Goal: Transaction & Acquisition: Obtain resource

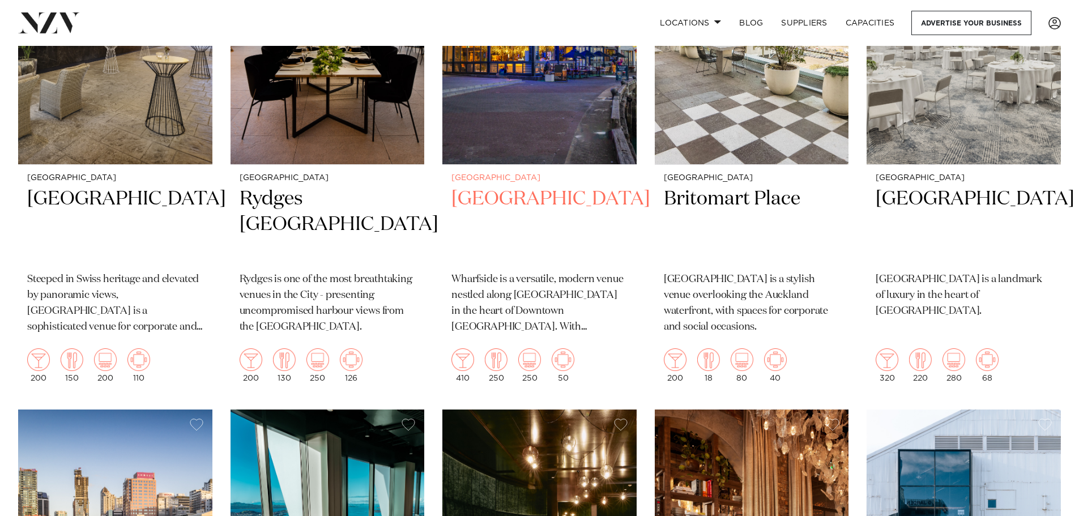
scroll to position [1359, 0]
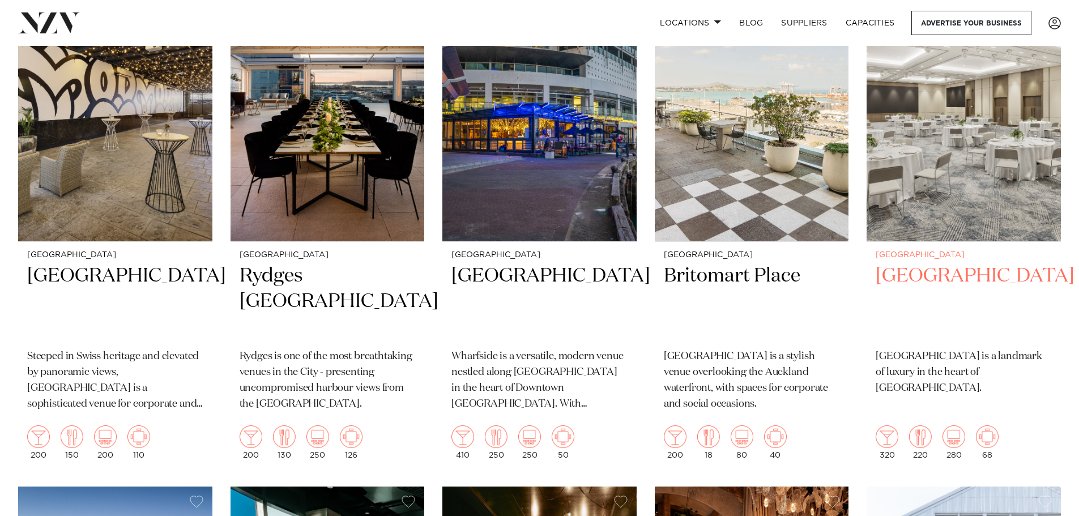
click at [963, 208] on img at bounding box center [963, 111] width 194 height 261
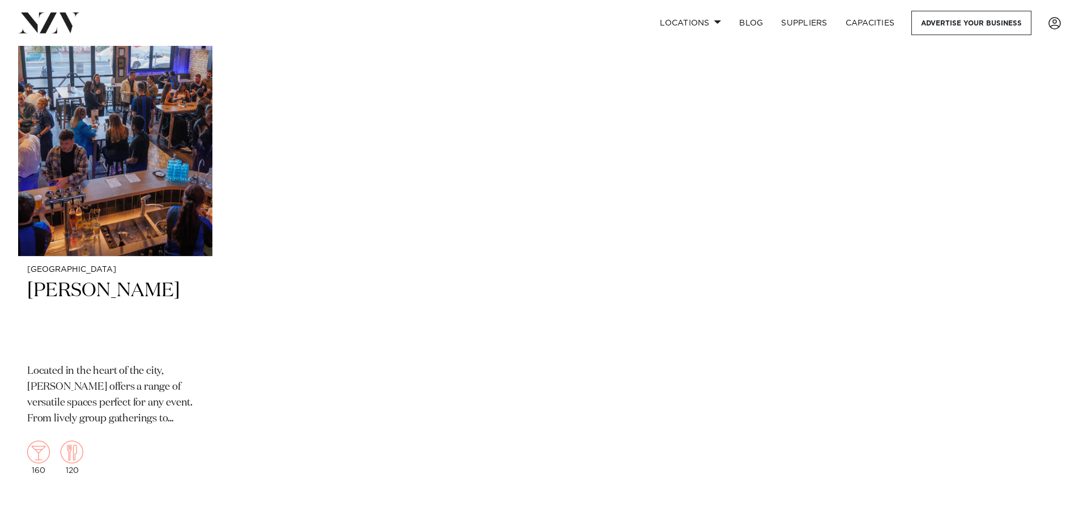
scroll to position [4639, 0]
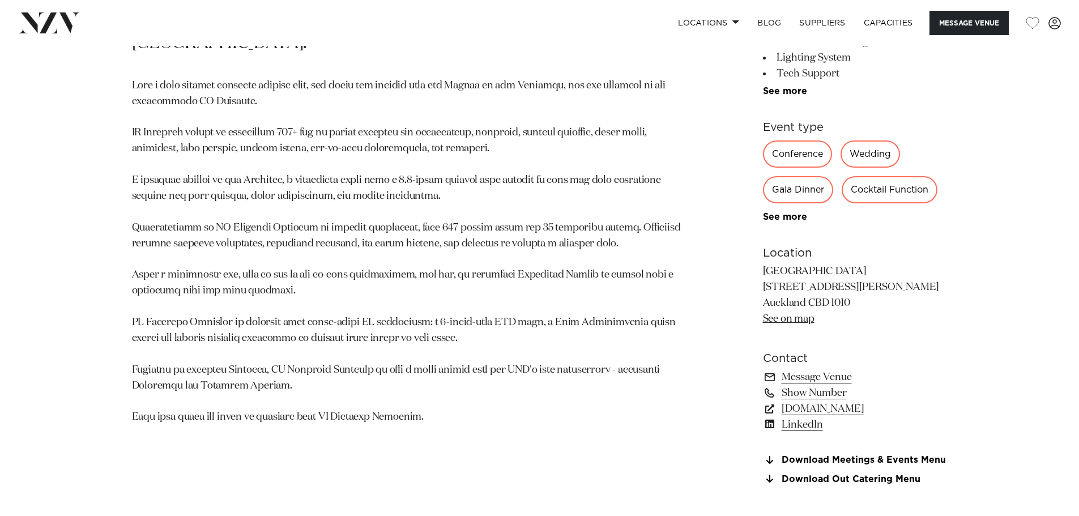
scroll to position [793, 0]
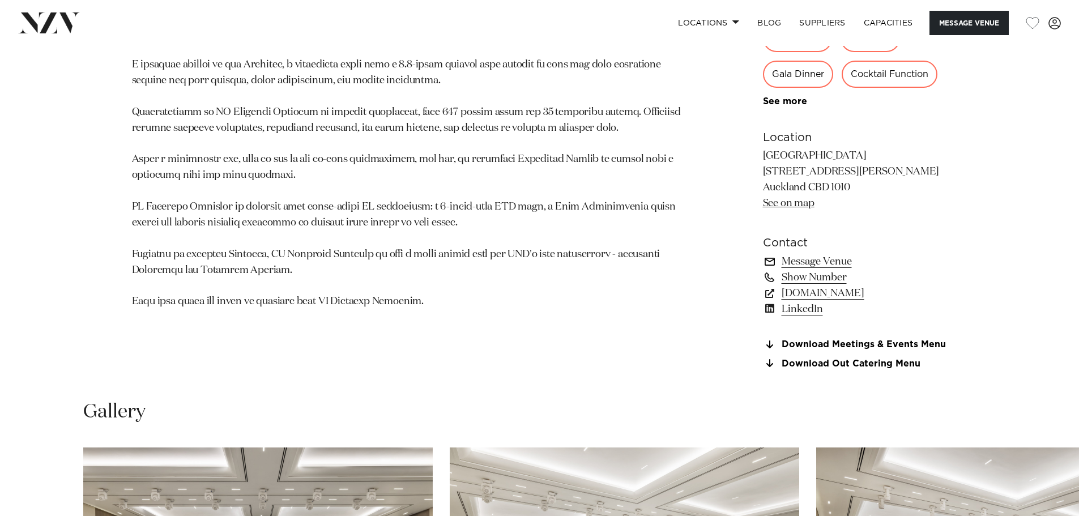
click at [808, 259] on link "Message Venue" at bounding box center [855, 262] width 185 height 16
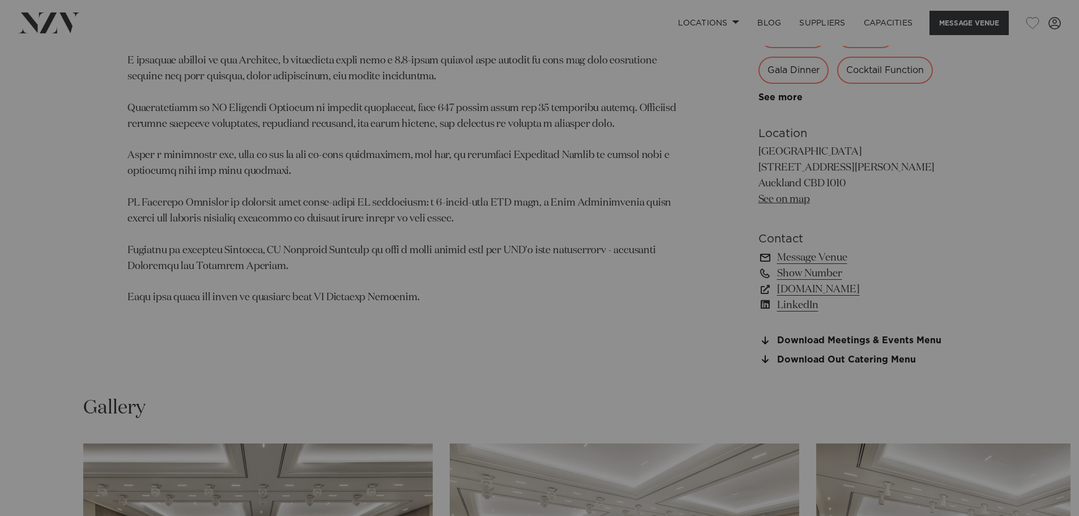
scroll to position [797, 0]
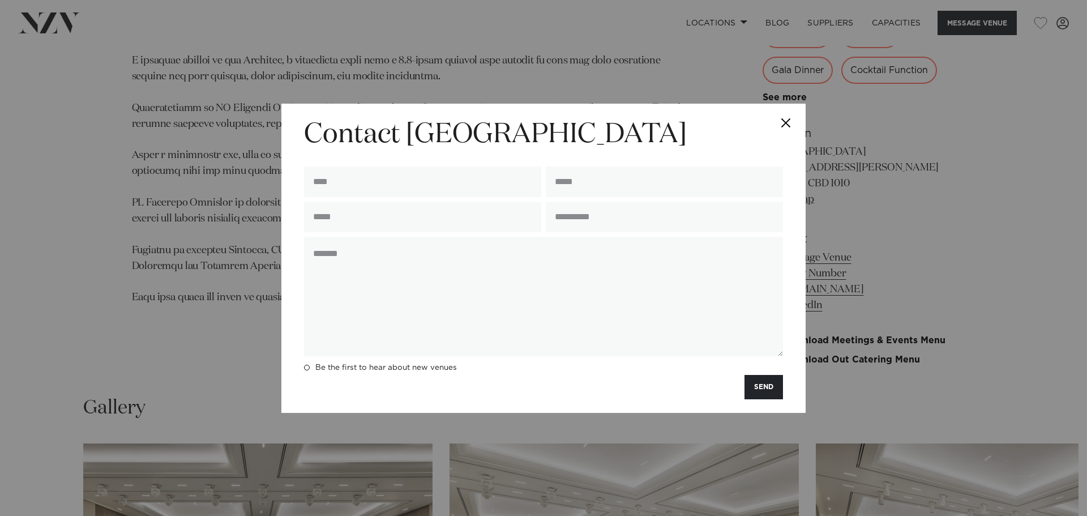
click at [787, 118] on button "Close" at bounding box center [786, 124] width 40 height 40
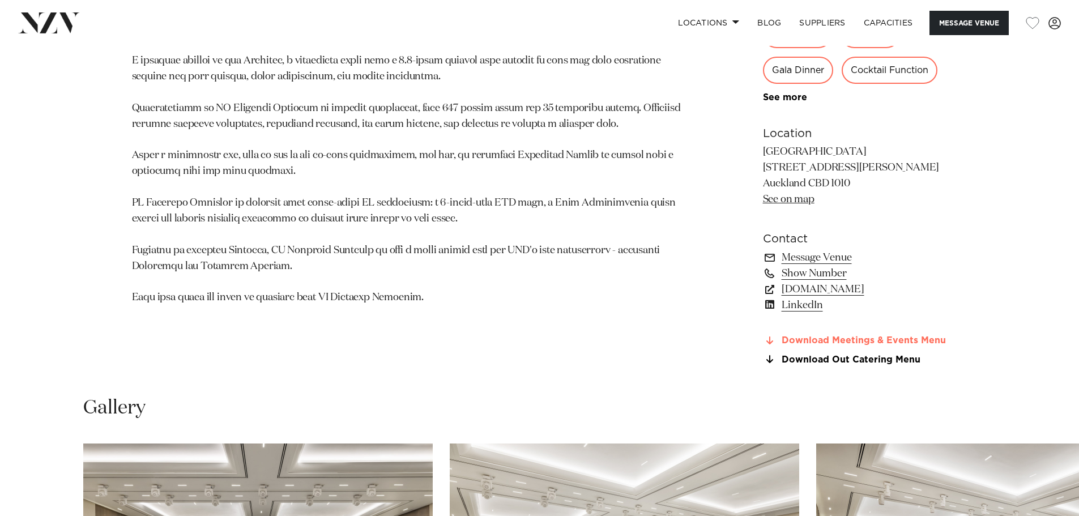
click at [829, 343] on link "Download Meetings & Events Menu" at bounding box center [855, 341] width 185 height 10
click at [846, 358] on link "Download Out Catering Menu" at bounding box center [855, 360] width 185 height 10
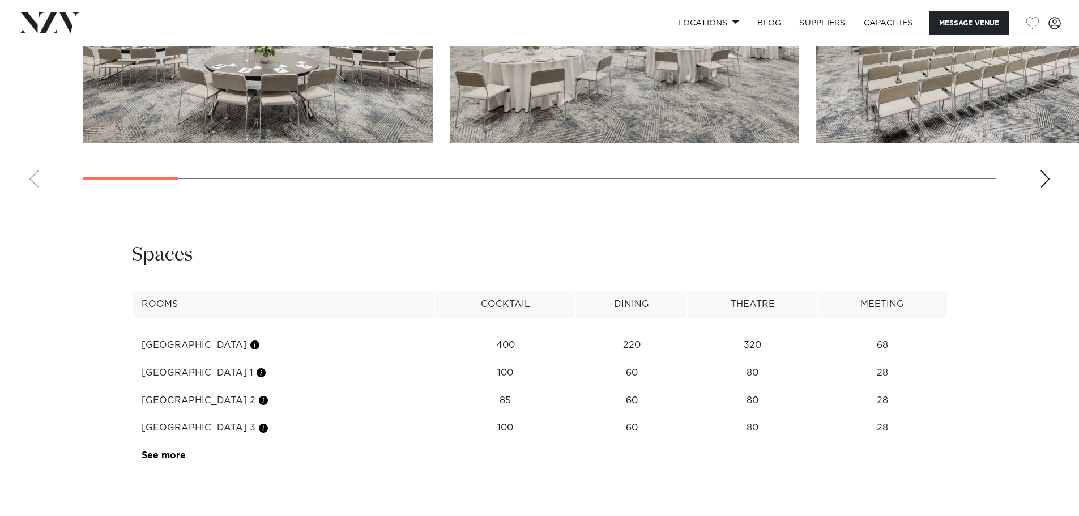
scroll to position [1533, 0]
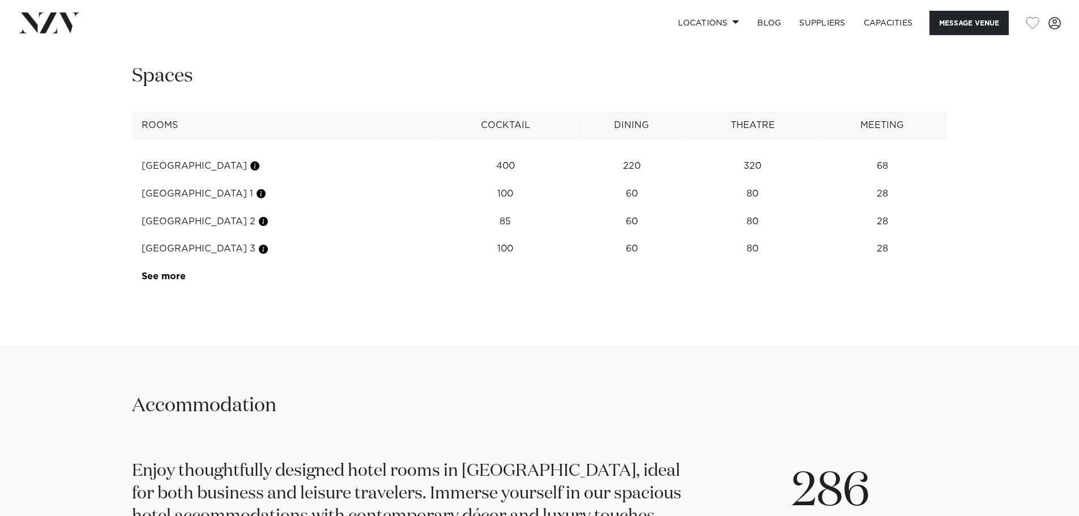
click at [163, 273] on link "See more" at bounding box center [186, 276] width 88 height 9
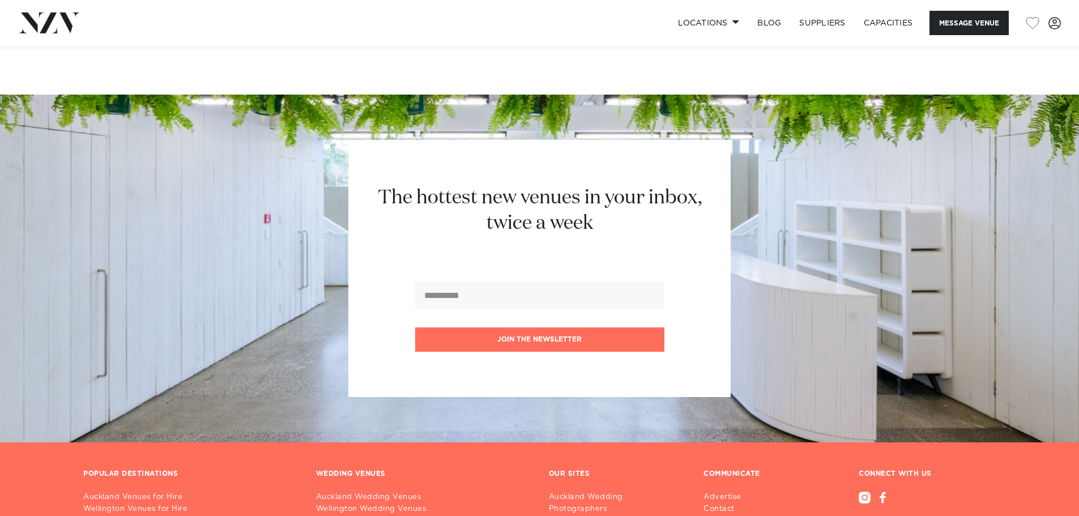
scroll to position [2390, 0]
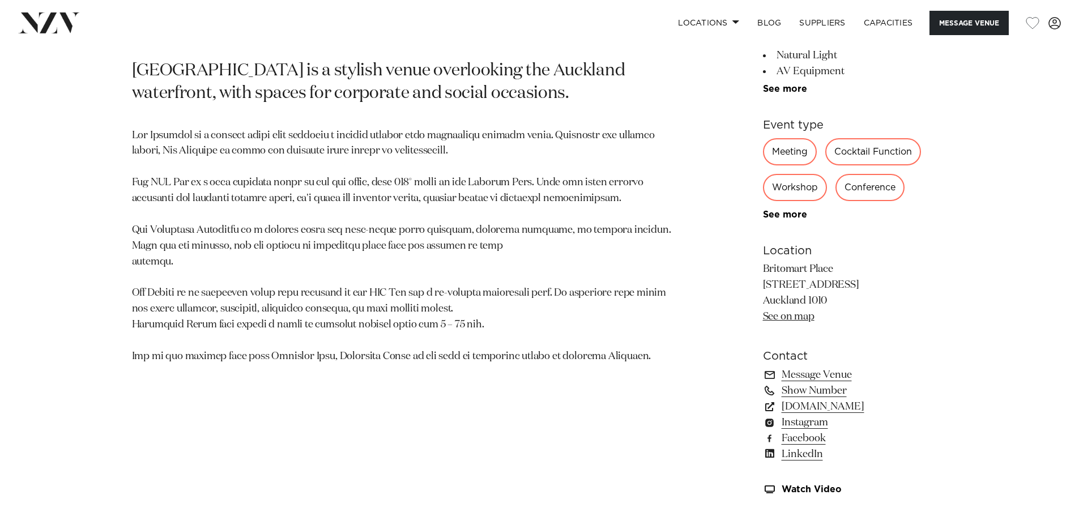
scroll to position [396, 0]
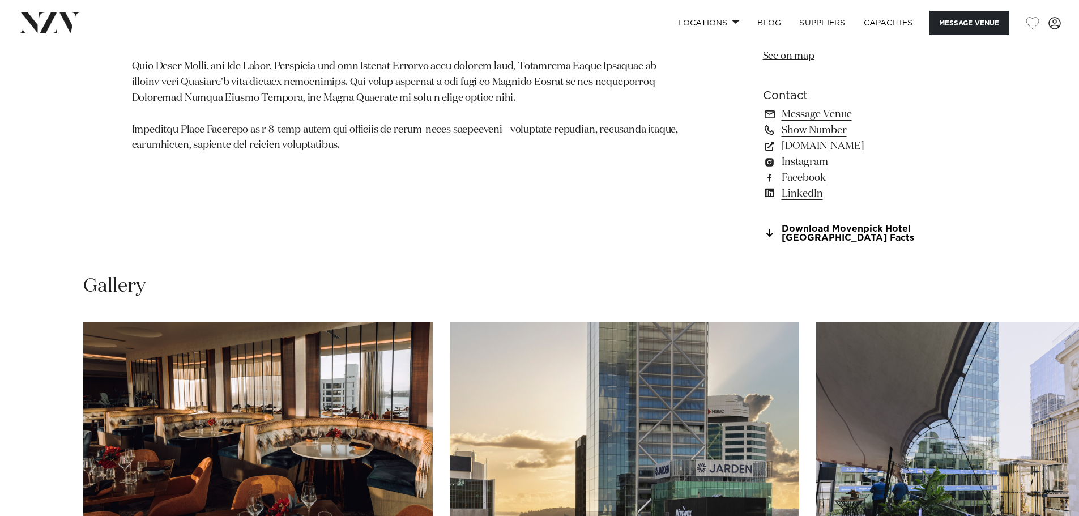
scroll to position [1076, 0]
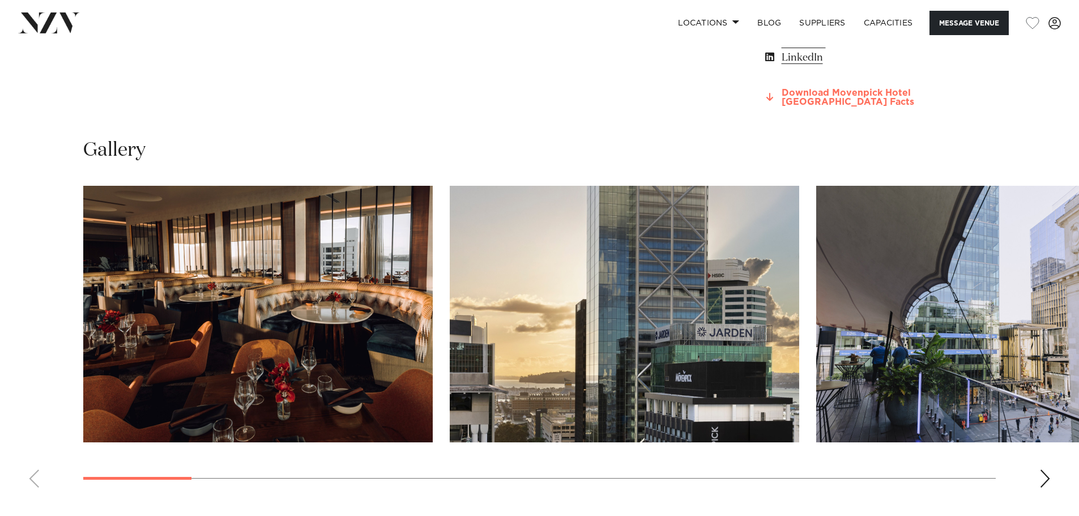
click at [832, 95] on link "Download Movenpick Hotel Auckland Facts" at bounding box center [855, 97] width 185 height 19
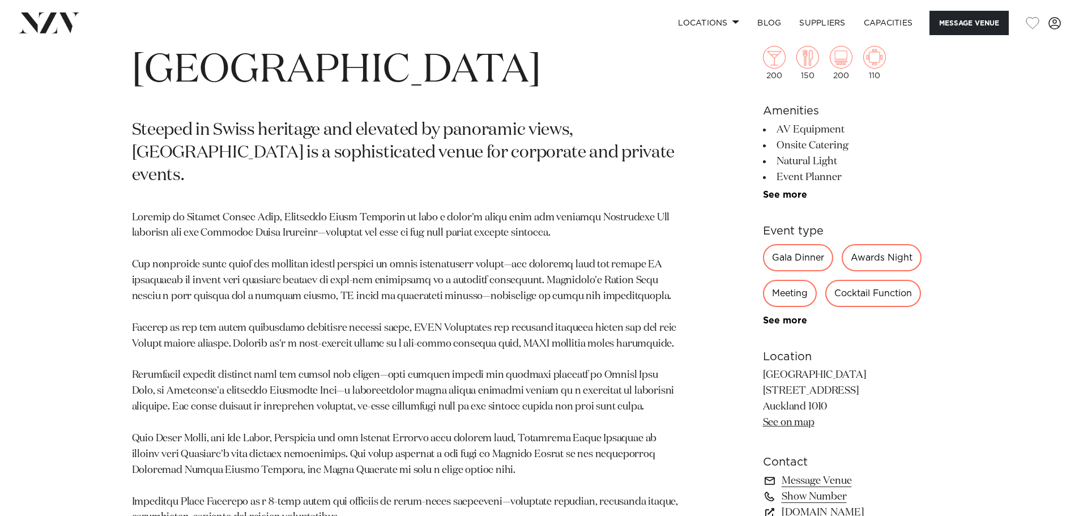
scroll to position [453, 0]
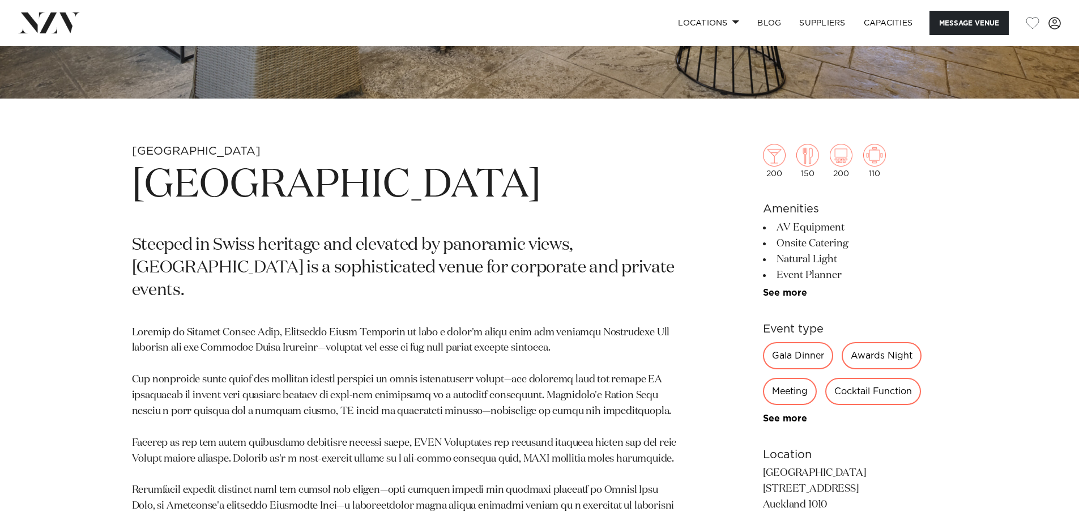
drag, startPoint x: 116, startPoint y: 181, endPoint x: 696, endPoint y: 156, distance: 580.5
click at [696, 156] on div "Auckland Mövenpick Hotel Auckland Steeped in Swiss heritage and elevated by pan…" at bounding box center [540, 444] width 964 height 600
drag, startPoint x: 630, startPoint y: 180, endPoint x: 113, endPoint y: 186, distance: 517.1
click at [113, 186] on div "Auckland Mövenpick Hotel Auckland Steeped in Swiss heritage and elevated by pan…" at bounding box center [540, 444] width 964 height 600
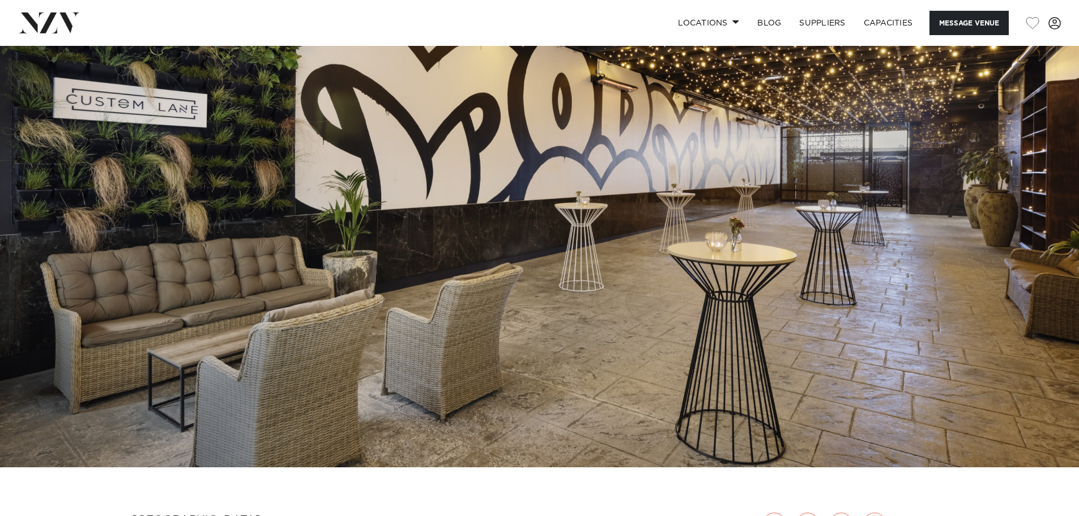
scroll to position [0, 0]
